Goal: Answer question/provide support

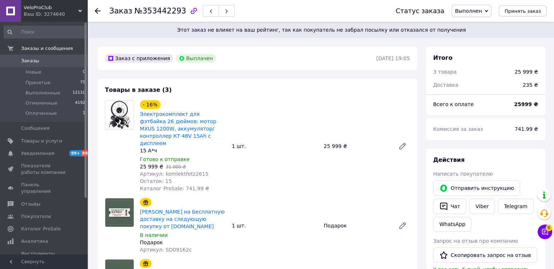
scroll to position [60, 0]
click at [281, 237] on div "Купон на Бесплатную доставку на следующую покупку от [DOMAIN_NAME] В наличии По…" at bounding box center [275, 225] width 276 height 58
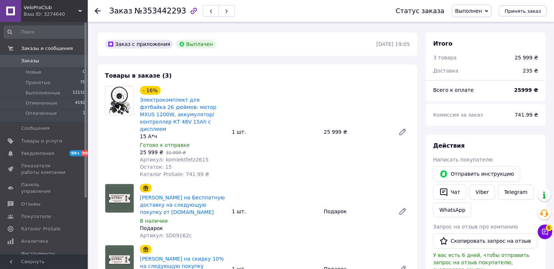
drag, startPoint x: 294, startPoint y: 209, endPoint x: 289, endPoint y: 216, distance: 8.3
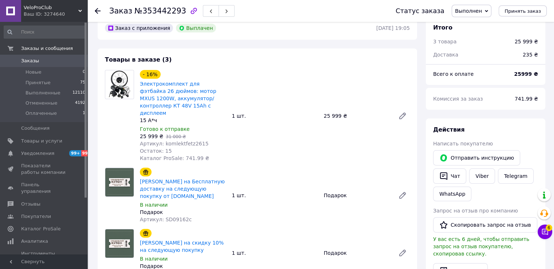
scroll to position [0, 0]
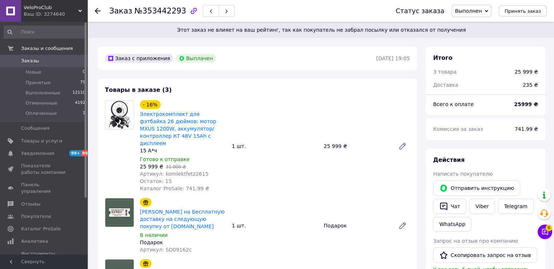
drag, startPoint x: 289, startPoint y: 216, endPoint x: 287, endPoint y: 151, distance: 64.5
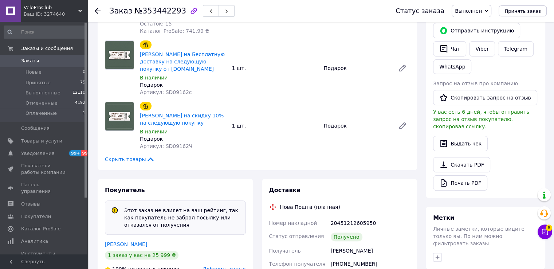
scroll to position [218, 0]
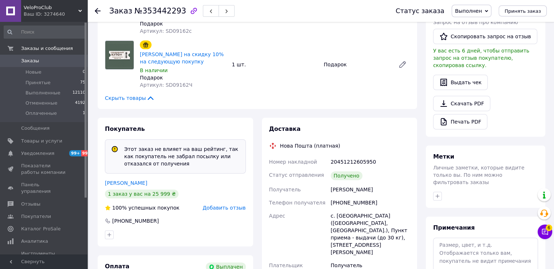
click at [343, 155] on div "20451212605950" at bounding box center [370, 161] width 82 height 13
copy div "20451212605950"
click at [289, 262] on span "Плательщик" at bounding box center [286, 265] width 34 height 6
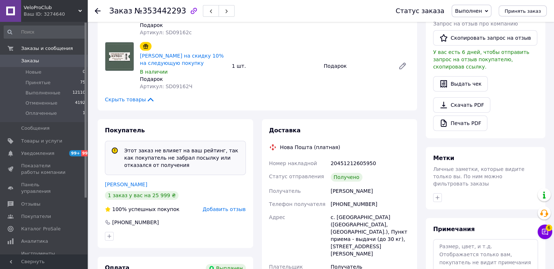
drag, startPoint x: 304, startPoint y: 239, endPoint x: 307, endPoint y: 229, distance: 10.1
click at [544, 235] on button "Чат с покупателем 6" at bounding box center [544, 231] width 15 height 15
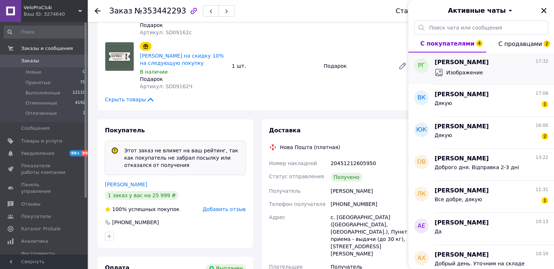
click at [460, 67] on div "Изображение" at bounding box center [491, 73] width 114 height 12
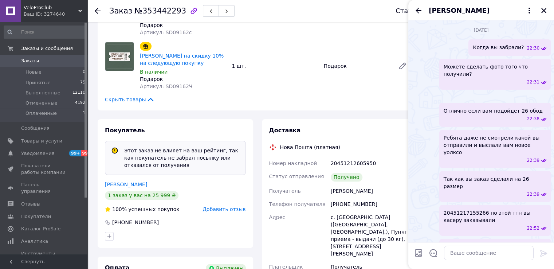
scroll to position [983, 0]
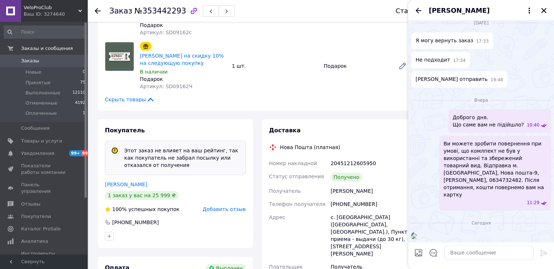
click at [417, 233] on img at bounding box center [414, 236] width 6 height 6
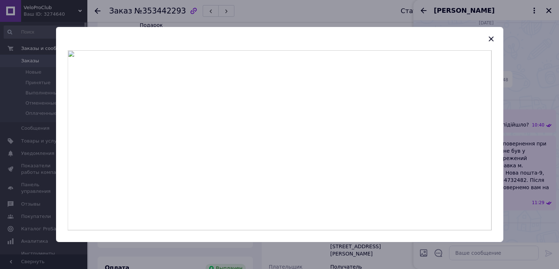
click at [323, 157] on img at bounding box center [280, 140] width 424 height 180
click at [384, 231] on div at bounding box center [279, 146] width 447 height 192
click at [499, 186] on div at bounding box center [279, 146] width 447 height 192
click at [534, 187] on div at bounding box center [279, 134] width 559 height 269
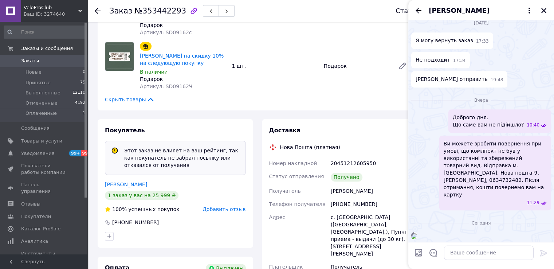
scroll to position [883, 0]
click at [539, 11] on div "ренди гарнер" at bounding box center [481, 10] width 146 height 20
